Goal: Find specific page/section: Find specific page/section

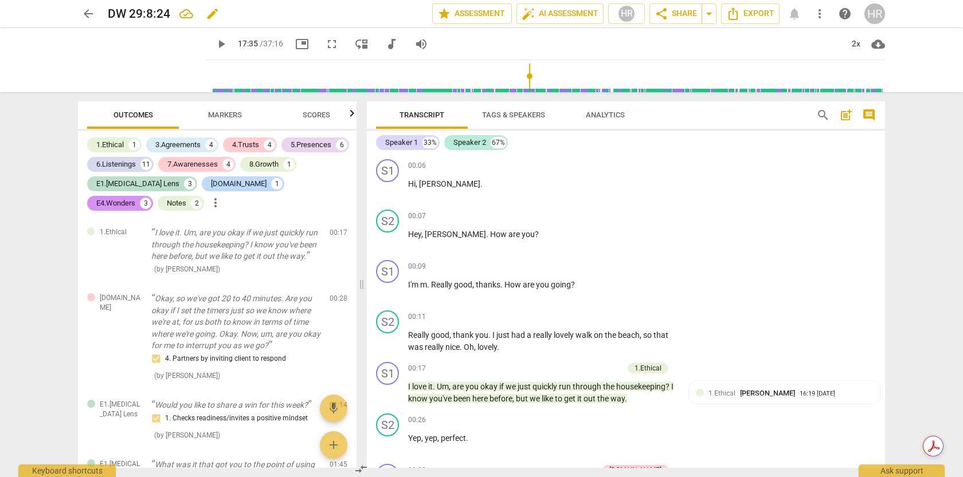
scroll to position [5192, 0]
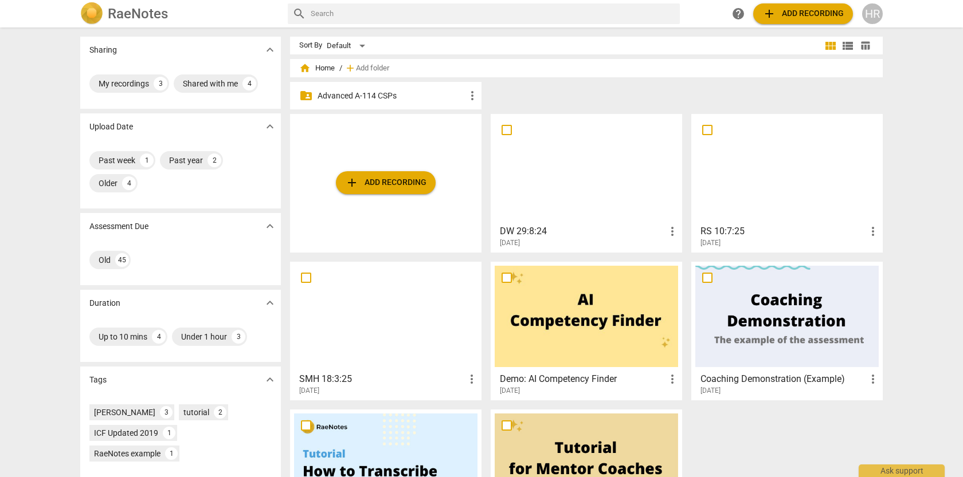
click at [394, 96] on p "Advanced A-114 CSPs" at bounding box center [392, 96] width 148 height 12
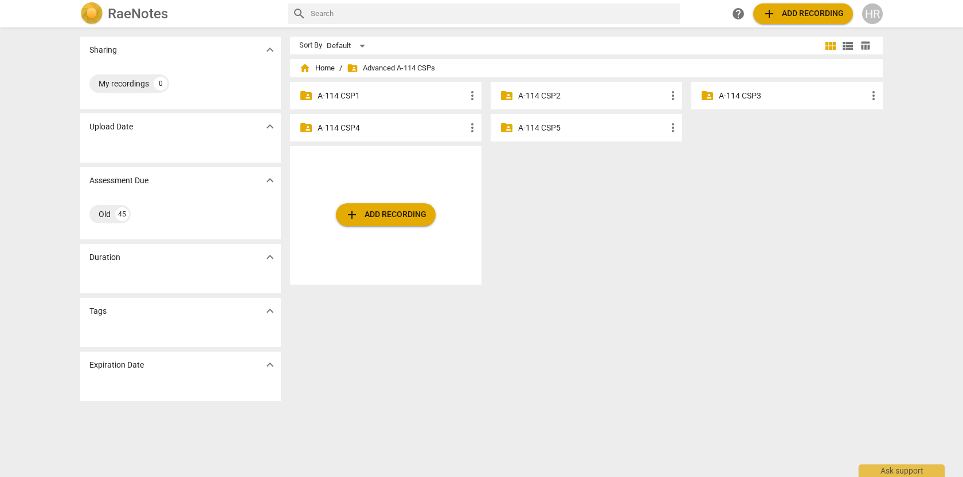
click at [353, 128] on p "A-114 CSP4" at bounding box center [392, 128] width 148 height 12
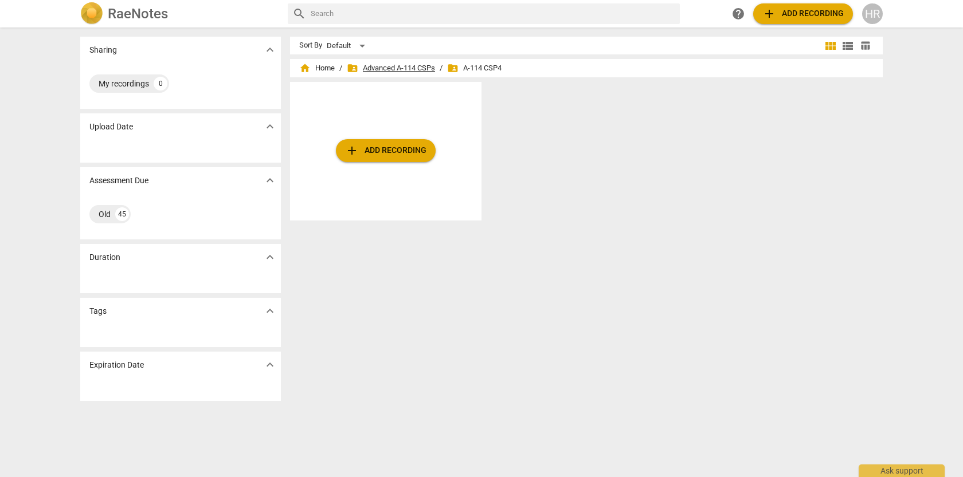
click at [398, 68] on span "folder_shared Advanced A-114 CSPs" at bounding box center [391, 67] width 88 height 11
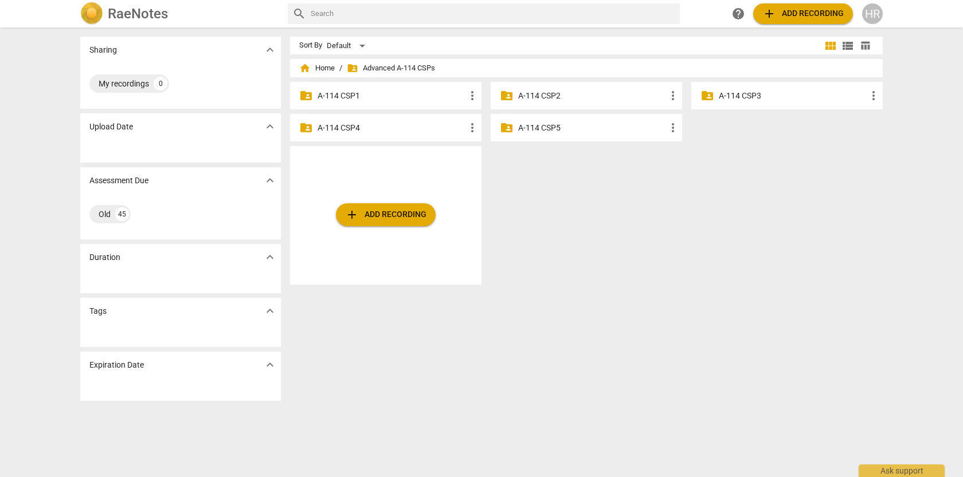
click at [743, 96] on p "A-114 CSP3" at bounding box center [793, 96] width 148 height 12
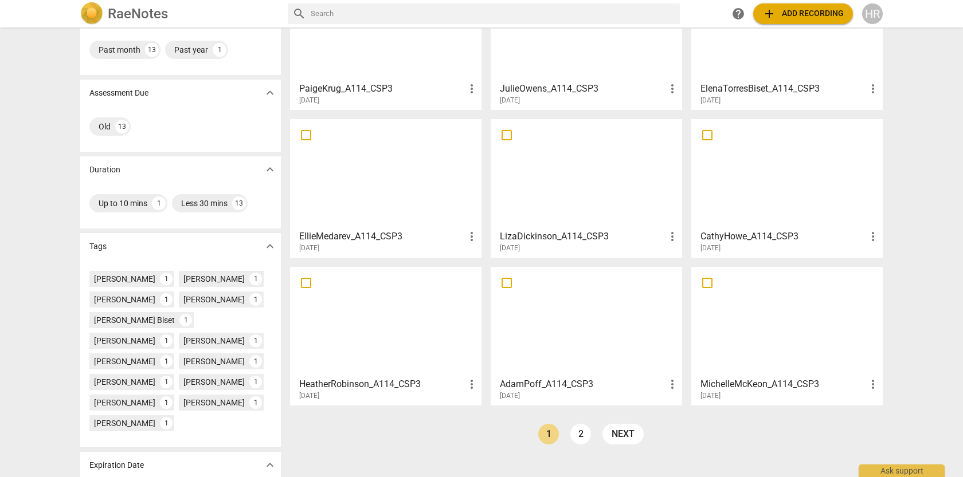
scroll to position [162, 0]
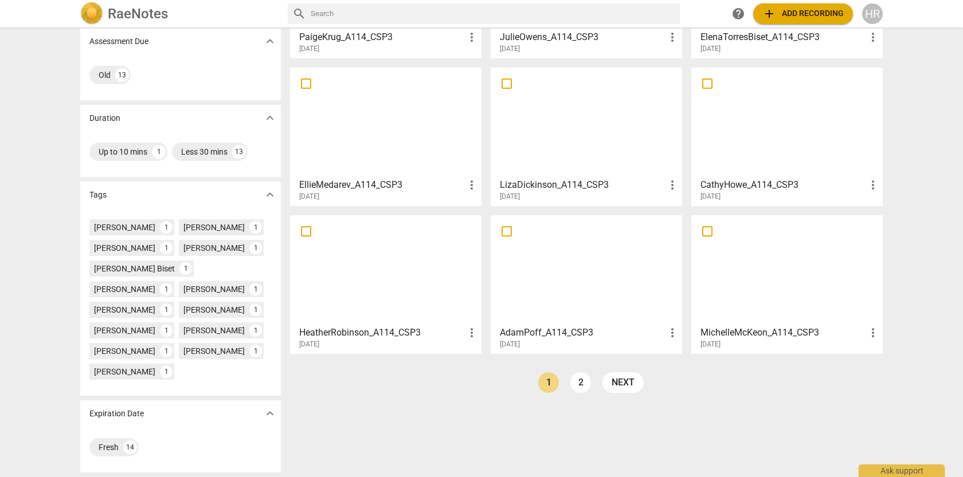
click at [399, 334] on h3 "HeatherRobinson_A114_CSP3" at bounding box center [382, 333] width 166 height 14
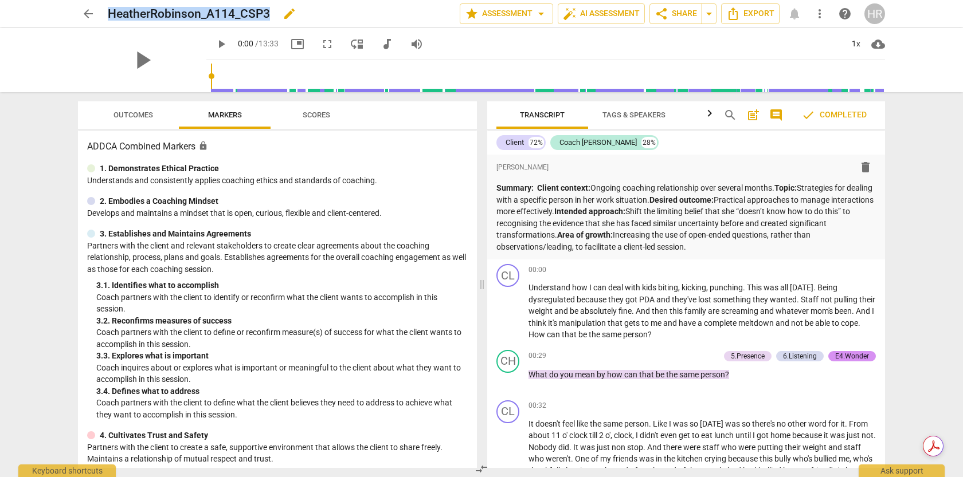
drag, startPoint x: 271, startPoint y: 12, endPoint x: 110, endPoint y: 10, distance: 160.5
click at [110, 10] on div "HeatherRobinson_A114_CSP3 edit" at bounding box center [279, 13] width 343 height 21
copy h2 "HeatherRobinson_A114_CSP3"
click at [89, 13] on span "arrow_back" at bounding box center [88, 14] width 14 height 14
